Goal: Task Accomplishment & Management: Manage account settings

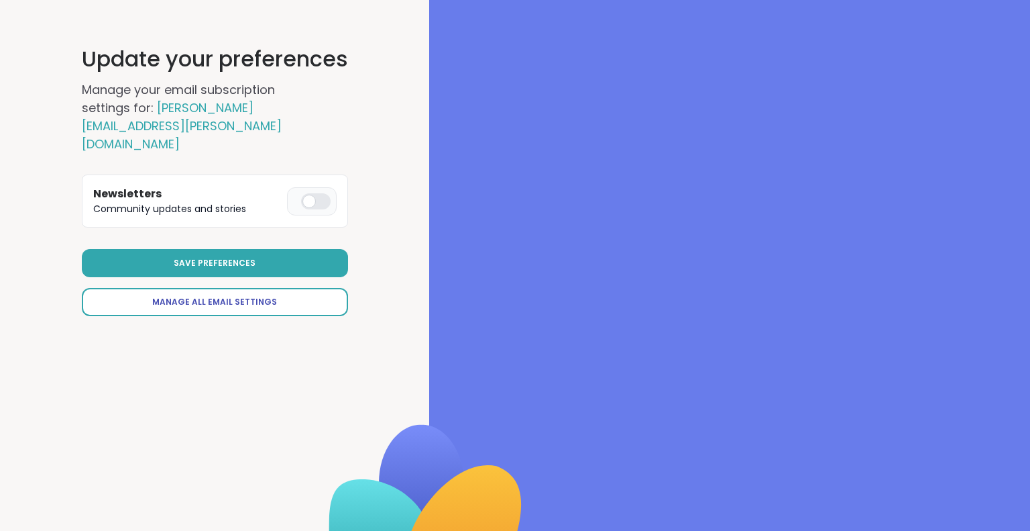
click at [252, 296] on span "Manage All Email Settings" at bounding box center [214, 302] width 125 height 12
select select "**"
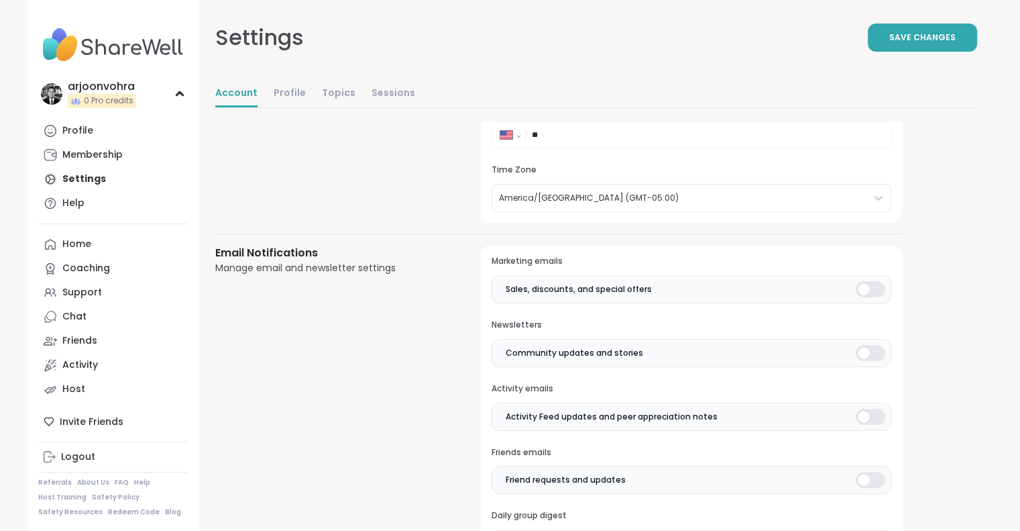
scroll to position [184, 0]
click at [880, 295] on div at bounding box center [871, 291] width 30 height 16
click at [869, 353] on div at bounding box center [871, 355] width 30 height 16
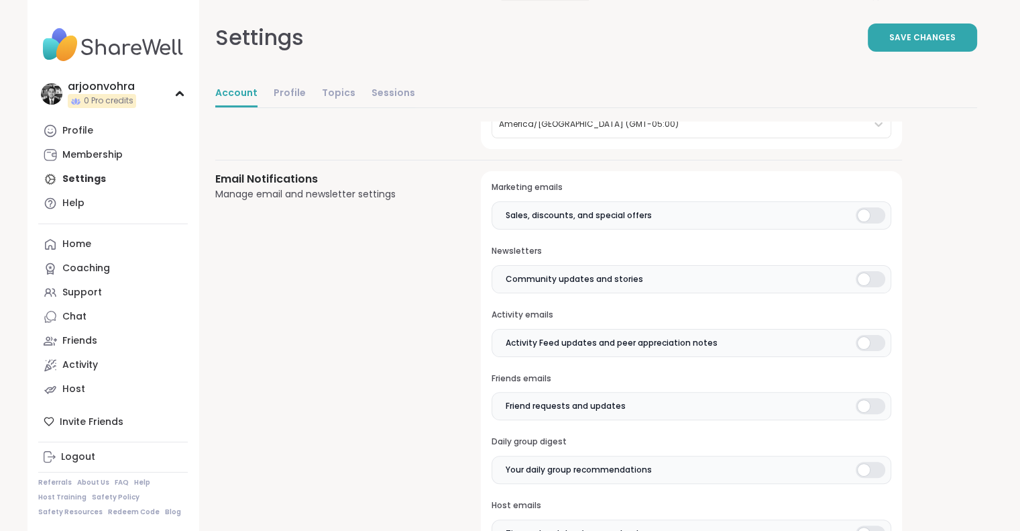
click at [872, 345] on div at bounding box center [871, 343] width 30 height 16
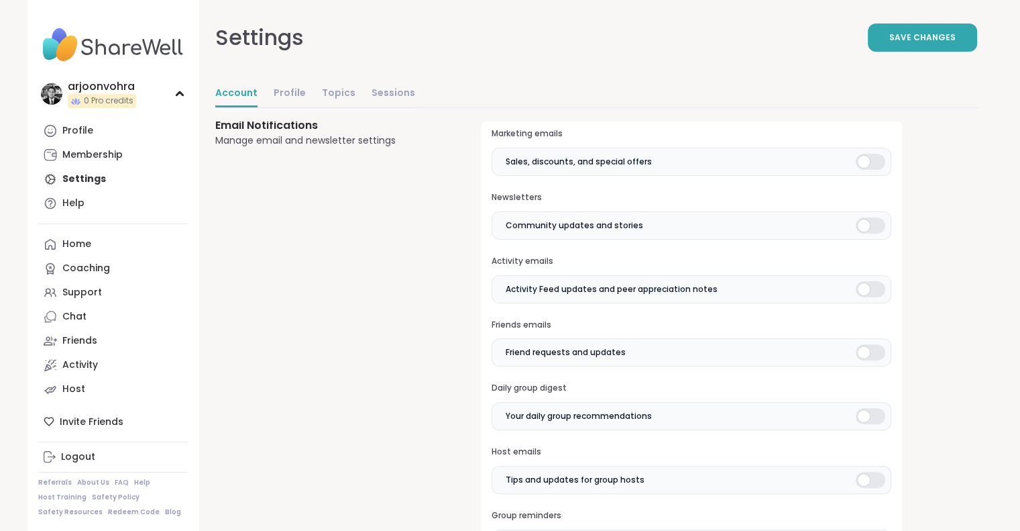
click at [871, 348] on div at bounding box center [871, 352] width 30 height 16
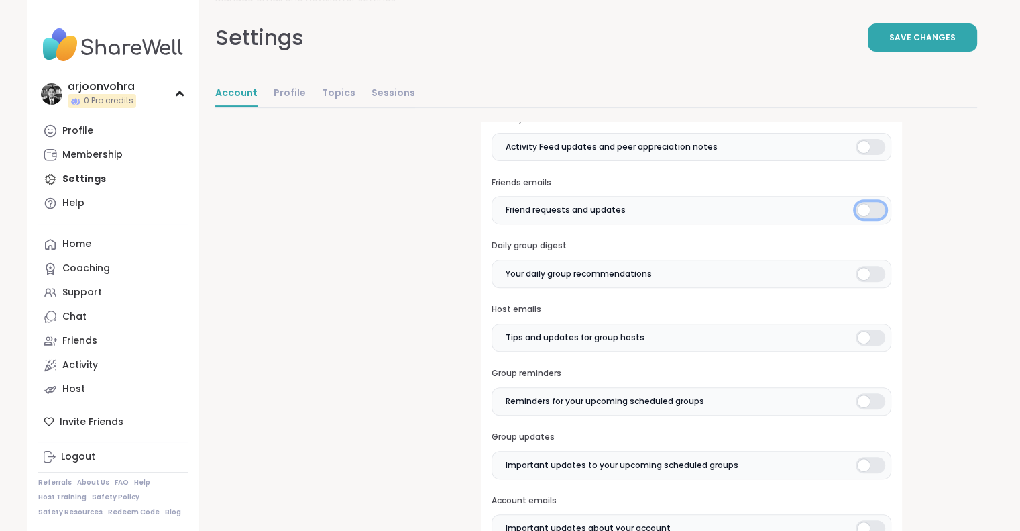
scroll to position [459, 0]
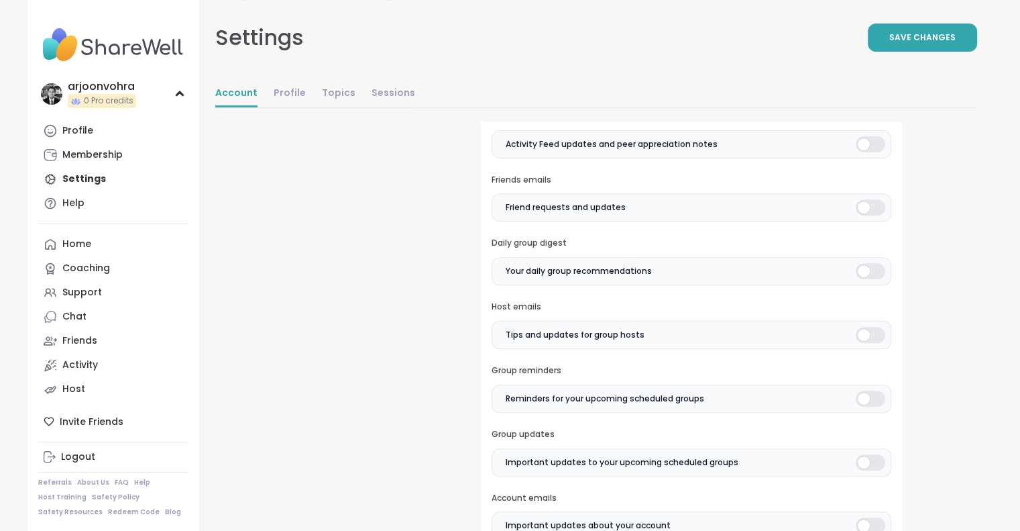
click at [863, 335] on div at bounding box center [871, 335] width 30 height 16
click at [867, 396] on div at bounding box center [871, 398] width 30 height 16
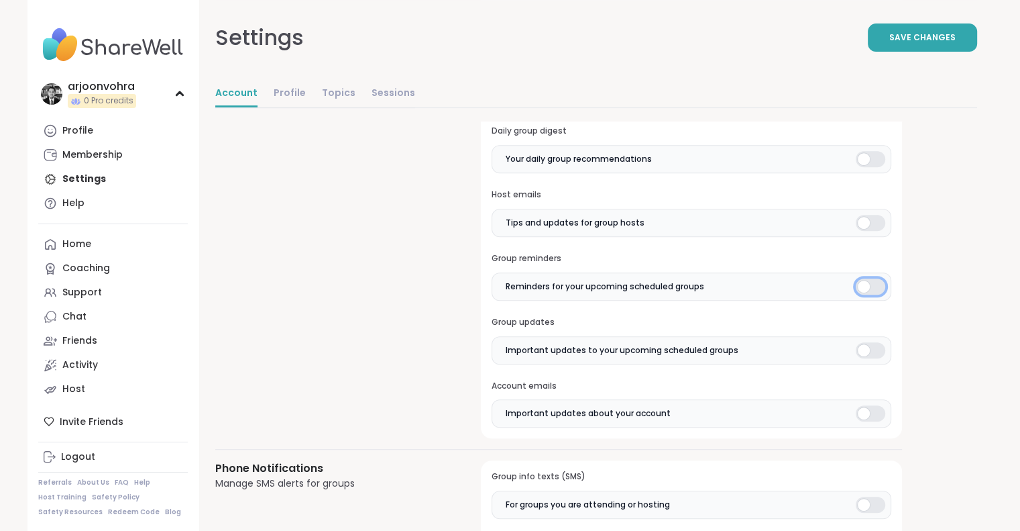
scroll to position [571, 0]
click at [871, 348] on div at bounding box center [871, 349] width 30 height 16
click at [874, 408] on div at bounding box center [871, 412] width 30 height 16
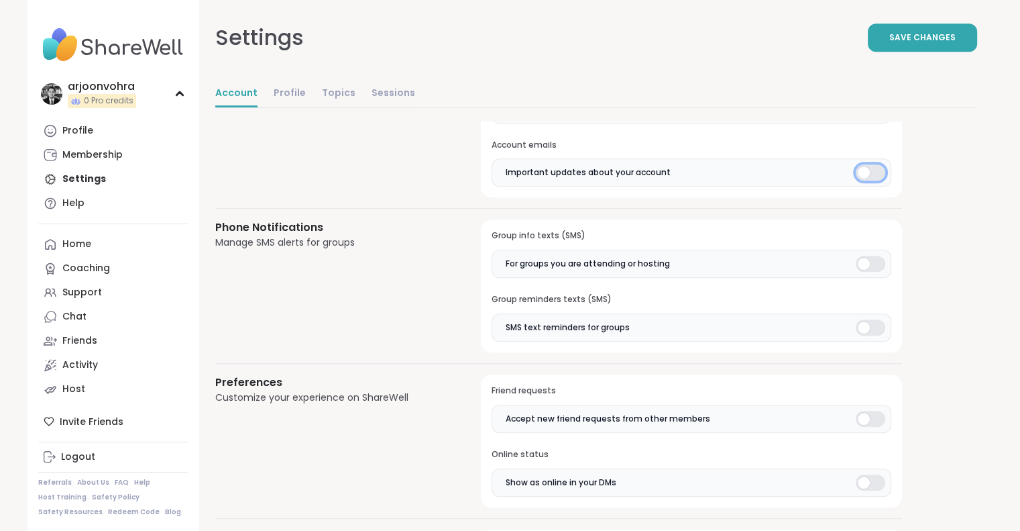
scroll to position [777, 0]
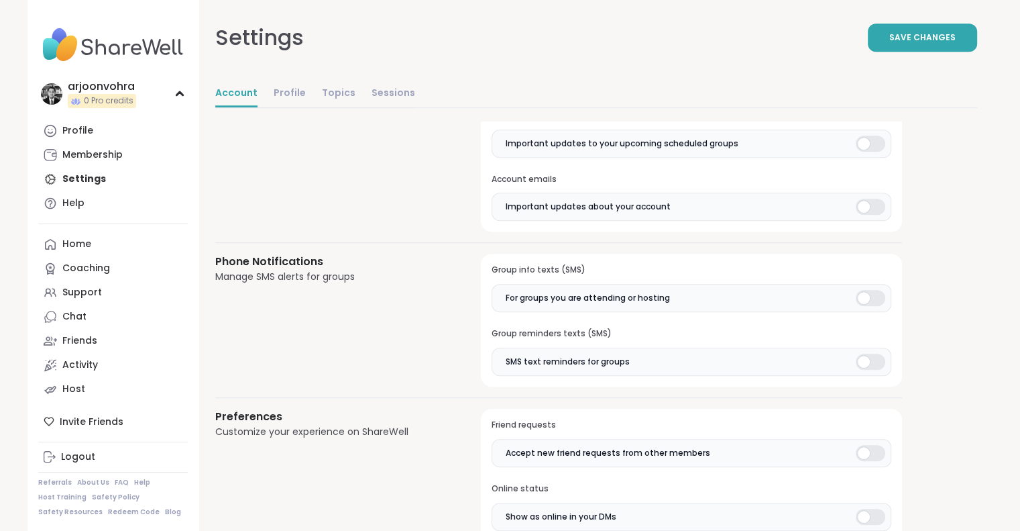
click at [869, 294] on div at bounding box center [871, 298] width 30 height 16
click at [868, 357] on div at bounding box center [871, 361] width 30 height 16
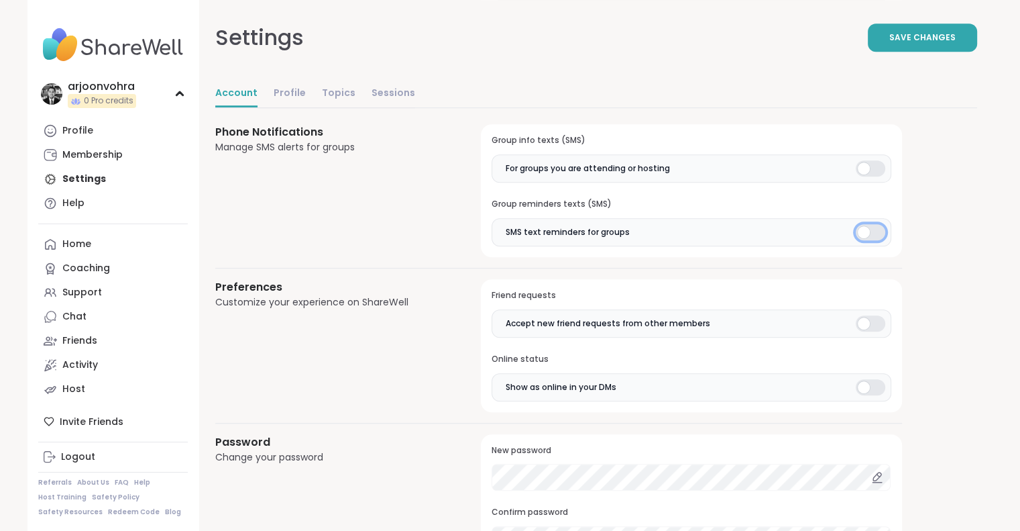
scroll to position [908, 0]
click at [861, 320] on div at bounding box center [871, 322] width 30 height 16
click at [877, 378] on div at bounding box center [871, 386] width 30 height 16
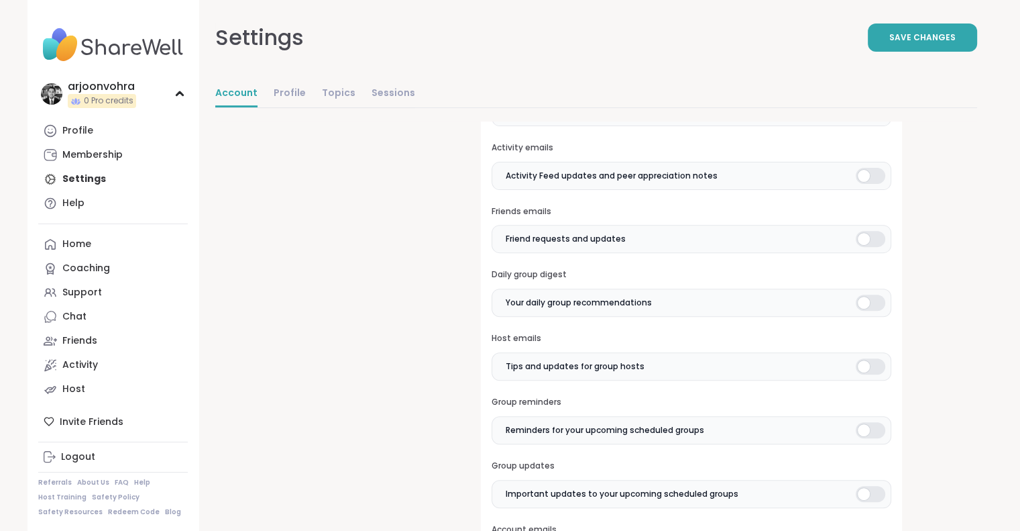
scroll to position [0, 0]
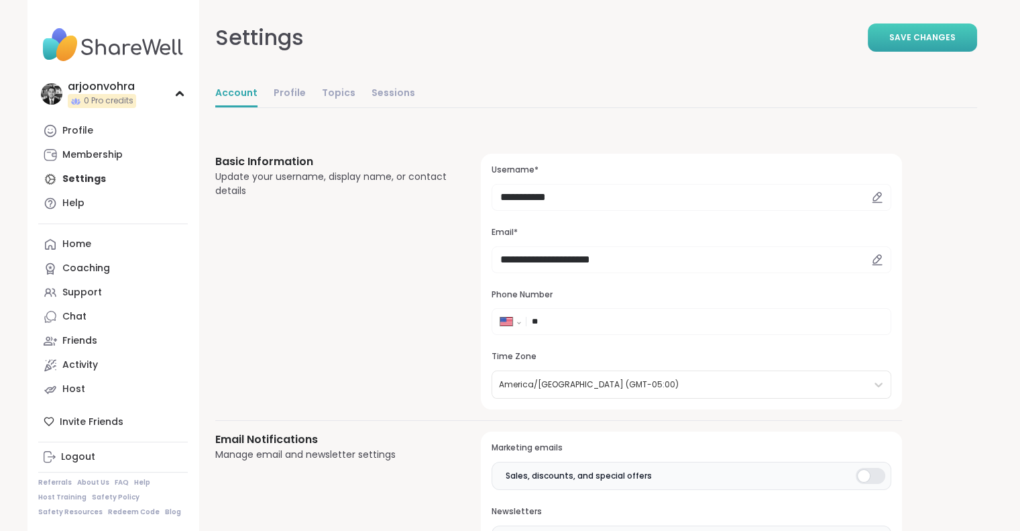
click at [914, 28] on button "Save Changes" at bounding box center [922, 37] width 109 height 28
